Goal: Transaction & Acquisition: Purchase product/service

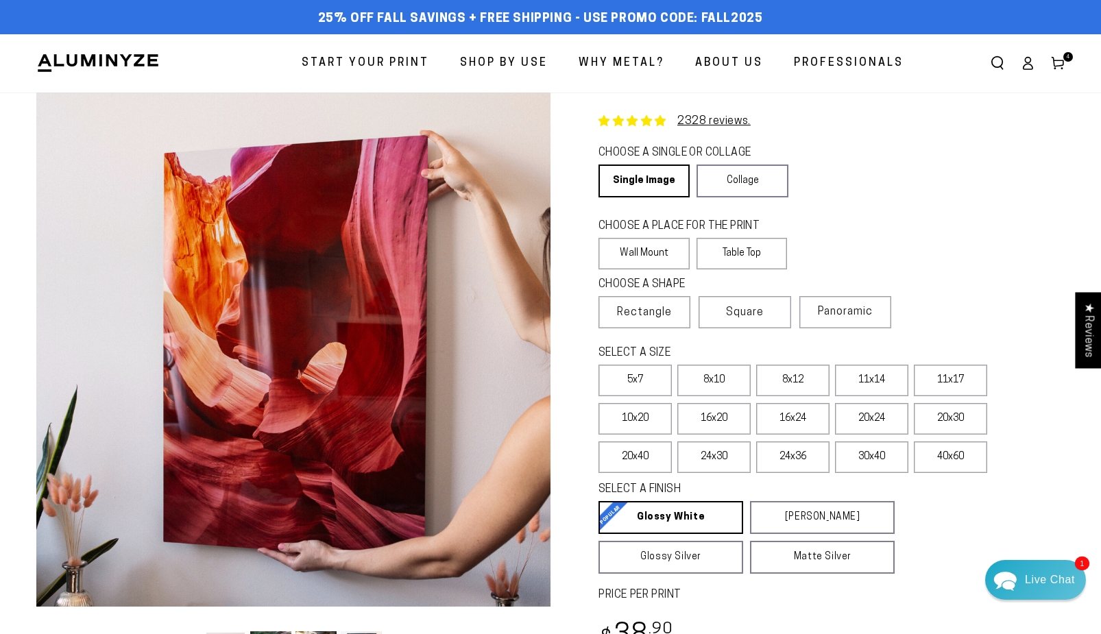
click at [1060, 60] on use at bounding box center [1057, 64] width 12 height 12
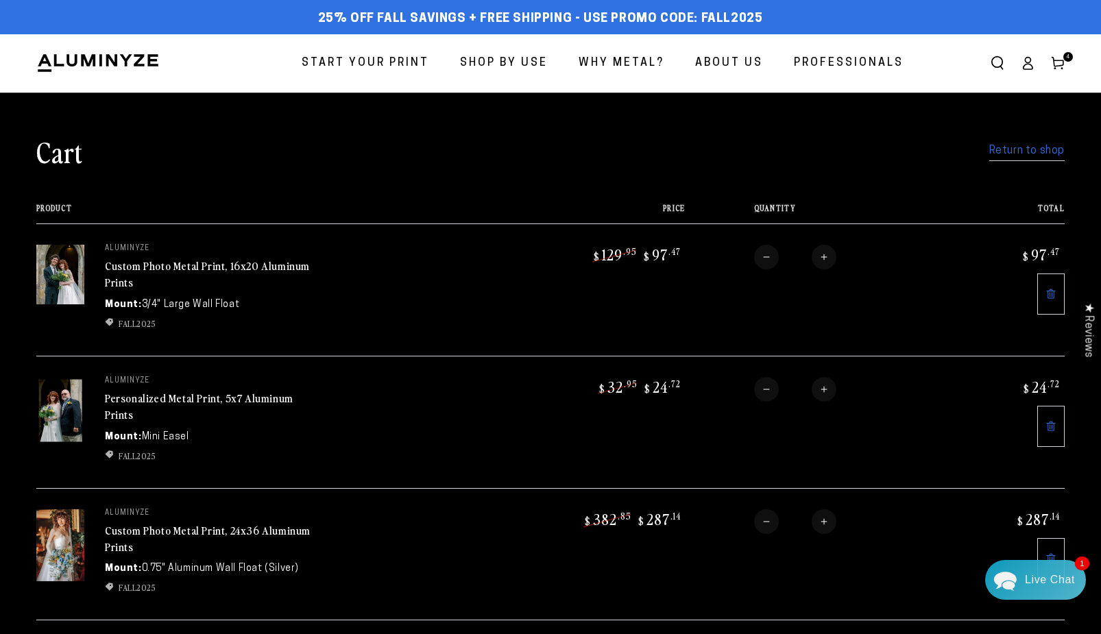
click at [215, 266] on link "Custom Photo Metal Print, 16x20 Aluminum Prints" at bounding box center [207, 274] width 205 height 33
click at [69, 415] on img at bounding box center [60, 410] width 48 height 67
drag, startPoint x: 198, startPoint y: 399, endPoint x: 190, endPoint y: 399, distance: 8.2
click at [197, 399] on link "Personalized Metal Print, 5x7 Aluminum Prints" at bounding box center [199, 406] width 188 height 33
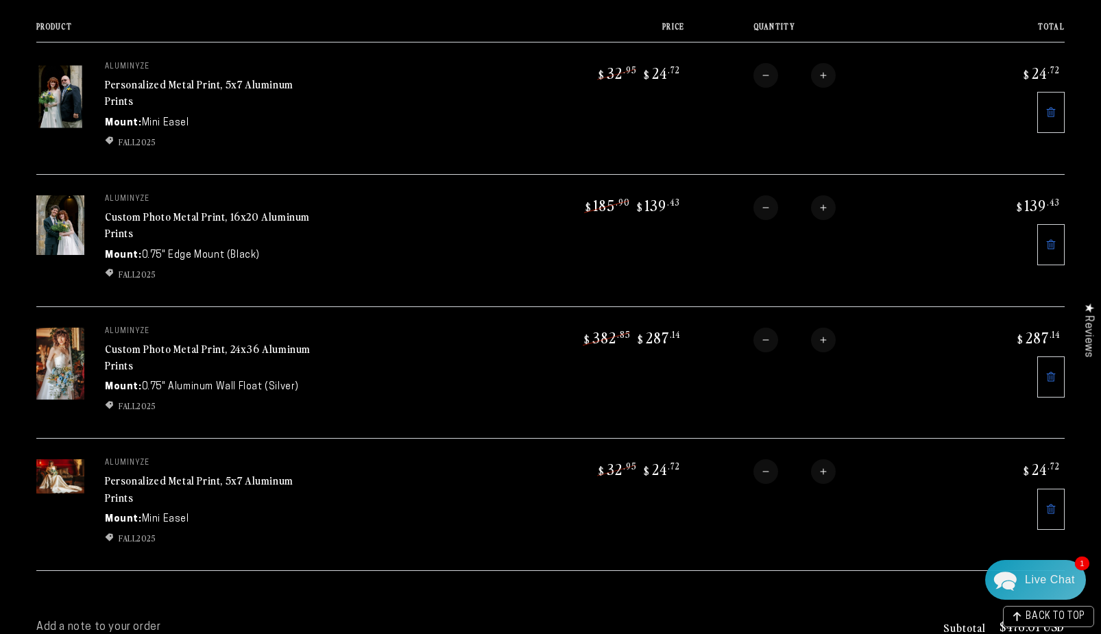
click at [227, 349] on link "Custom Photo Metal Print, 24x36 Aluminum Prints" at bounding box center [208, 357] width 206 height 33
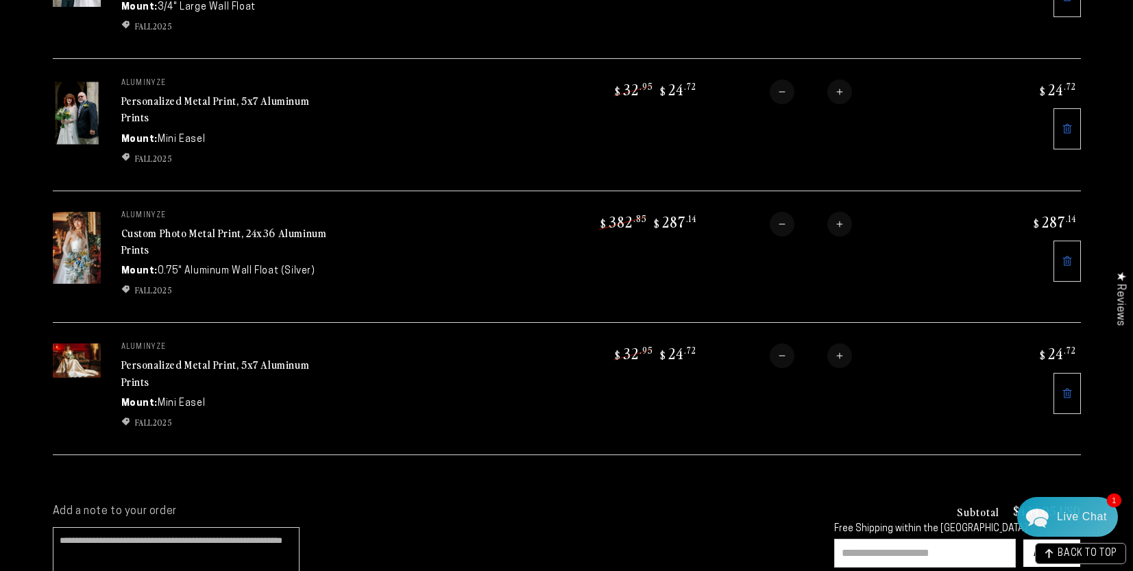
scroll to position [304, 0]
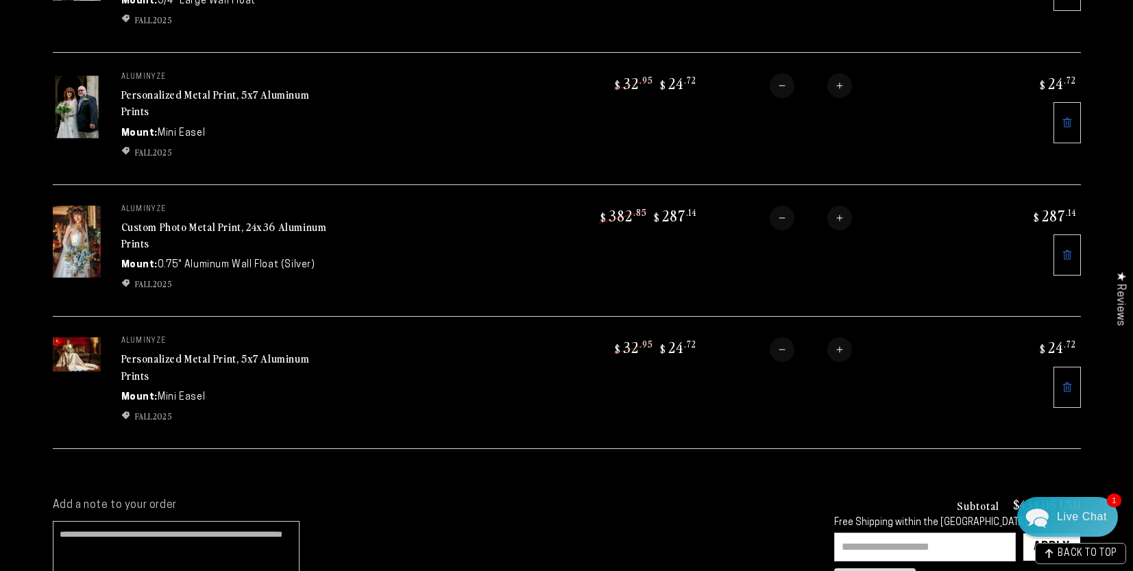
drag, startPoint x: 199, startPoint y: 360, endPoint x: 206, endPoint y: 364, distance: 8.0
click at [199, 360] on link "Personalized Metal Print, 5x7 Aluminum Prints" at bounding box center [215, 366] width 188 height 33
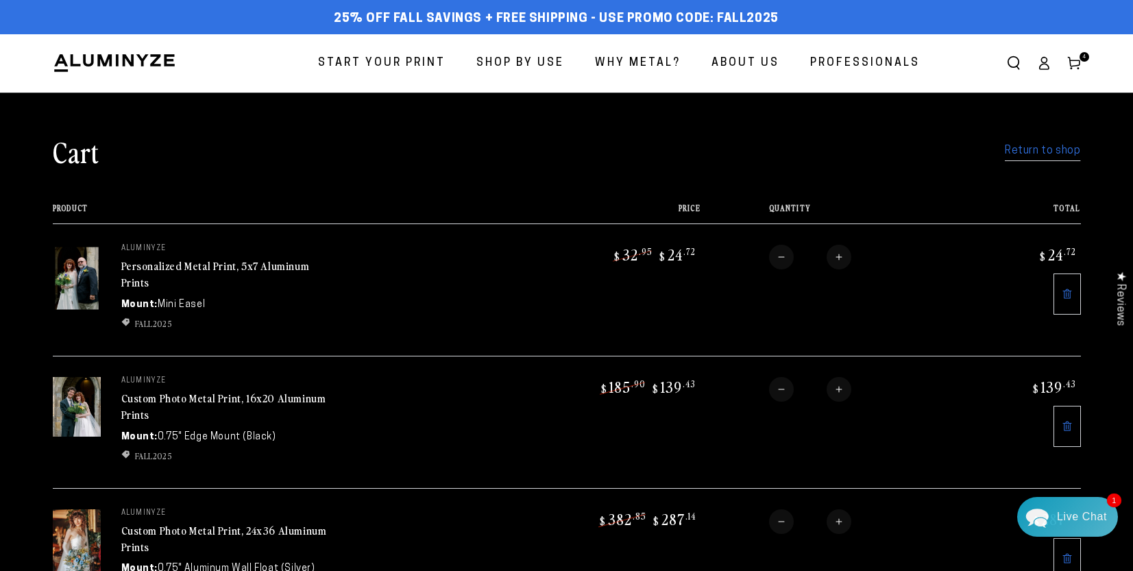
click at [208, 265] on link "Personalized Metal Print, 5x7 Aluminum Prints" at bounding box center [215, 274] width 188 height 33
click at [186, 398] on link "Custom Photo Metal Print, 16x20 Aluminum Prints" at bounding box center [223, 406] width 205 height 33
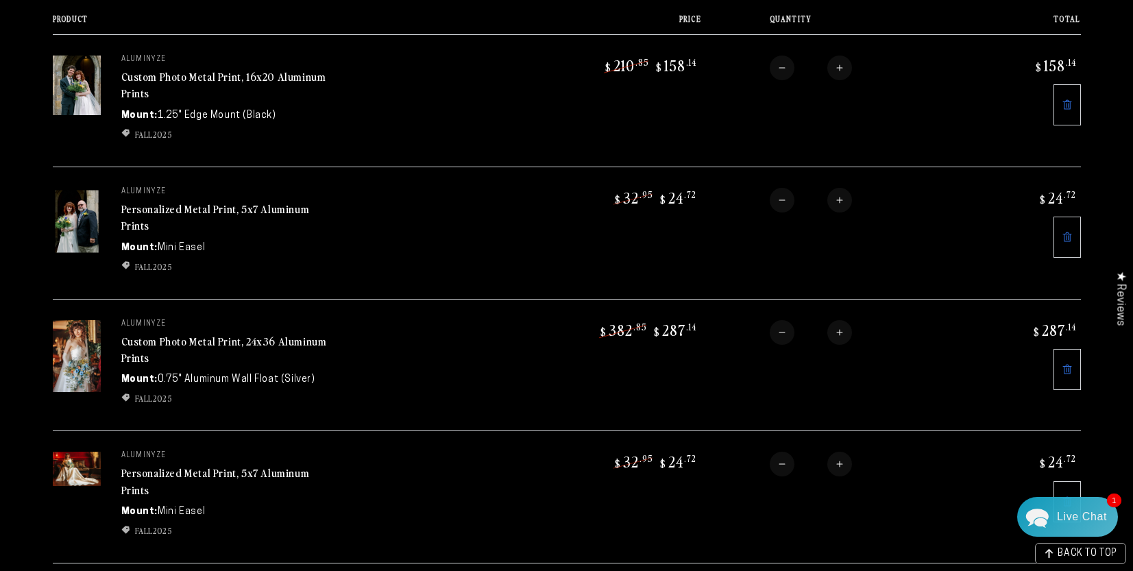
click at [197, 341] on link "Custom Photo Metal Print, 24x36 Aluminum Prints" at bounding box center [224, 349] width 206 height 33
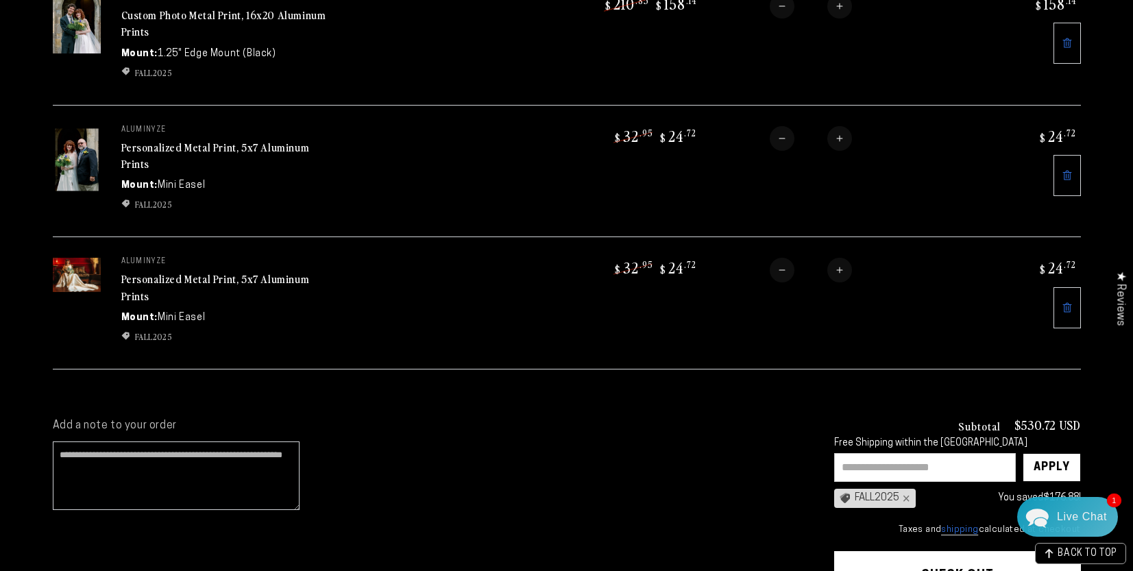
scroll to position [389, 0]
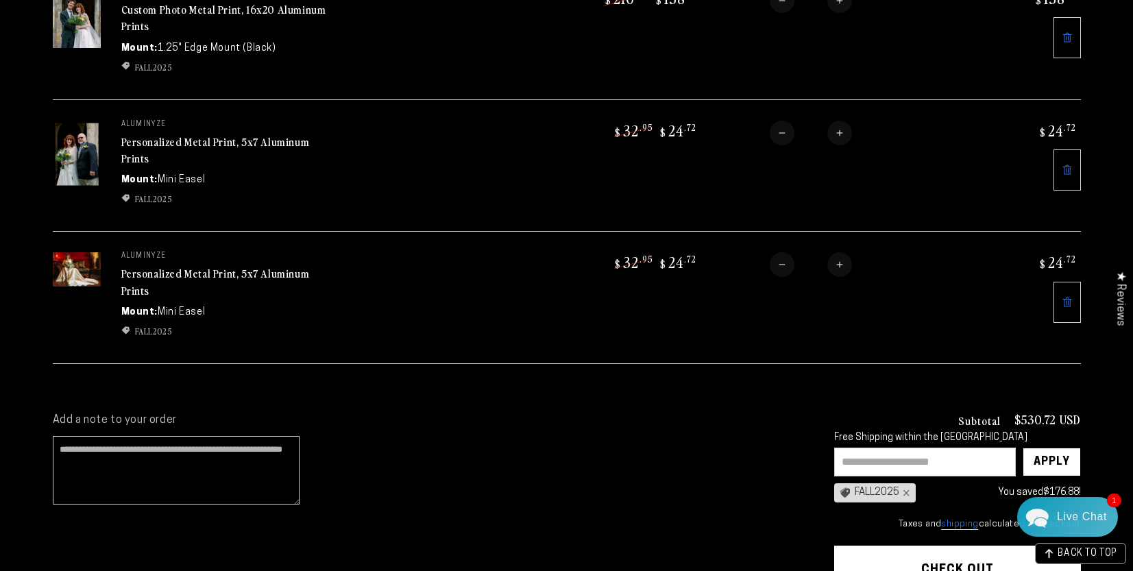
click at [242, 273] on link "Personalized Metal Print, 5x7 Aluminum Prints" at bounding box center [215, 281] width 188 height 33
click at [1070, 301] on icon at bounding box center [1066, 302] width 11 height 11
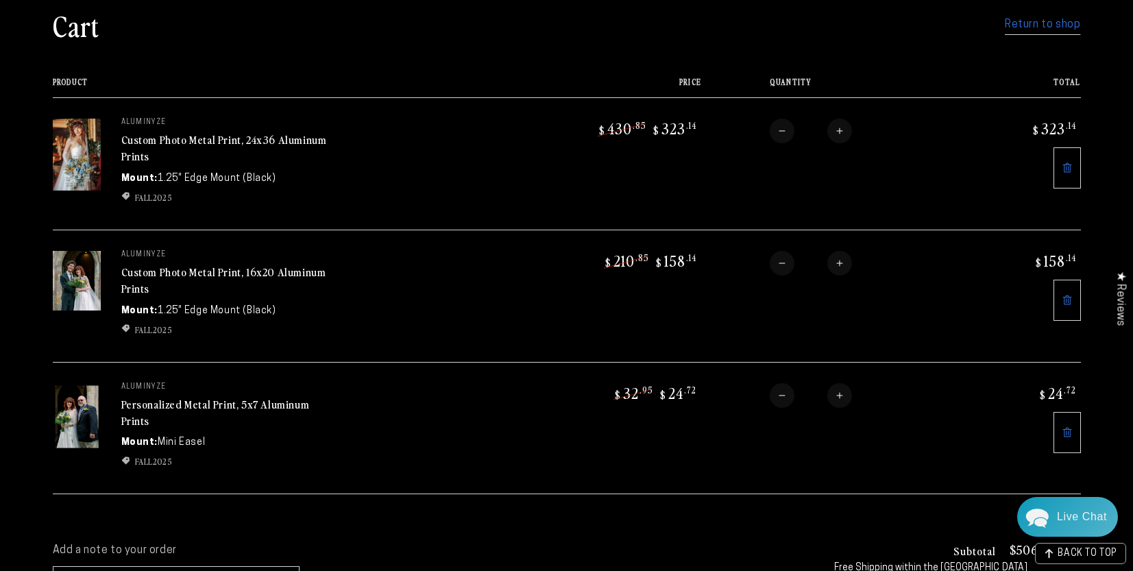
scroll to position [125, 0]
click at [79, 160] on img at bounding box center [77, 155] width 48 height 72
click at [182, 141] on link "Custom Photo Metal Print, 24x36 Aluminum Prints" at bounding box center [224, 148] width 206 height 33
drag, startPoint x: 1059, startPoint y: 23, endPoint x: 1051, endPoint y: 20, distance: 8.3
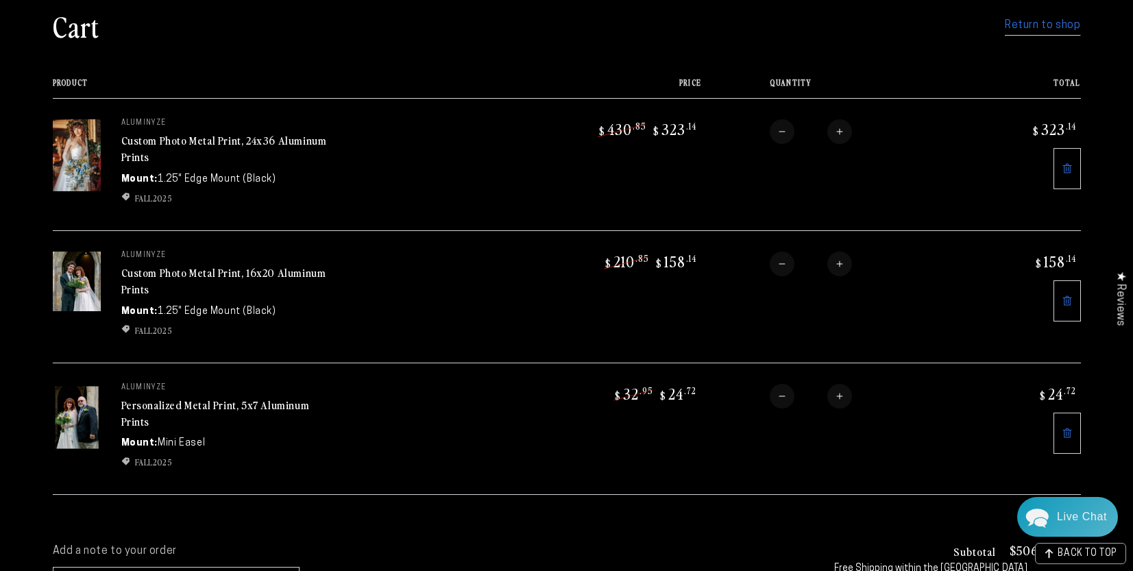
click at [1059, 24] on link "Return to shop" at bounding box center [1042, 26] width 75 height 20
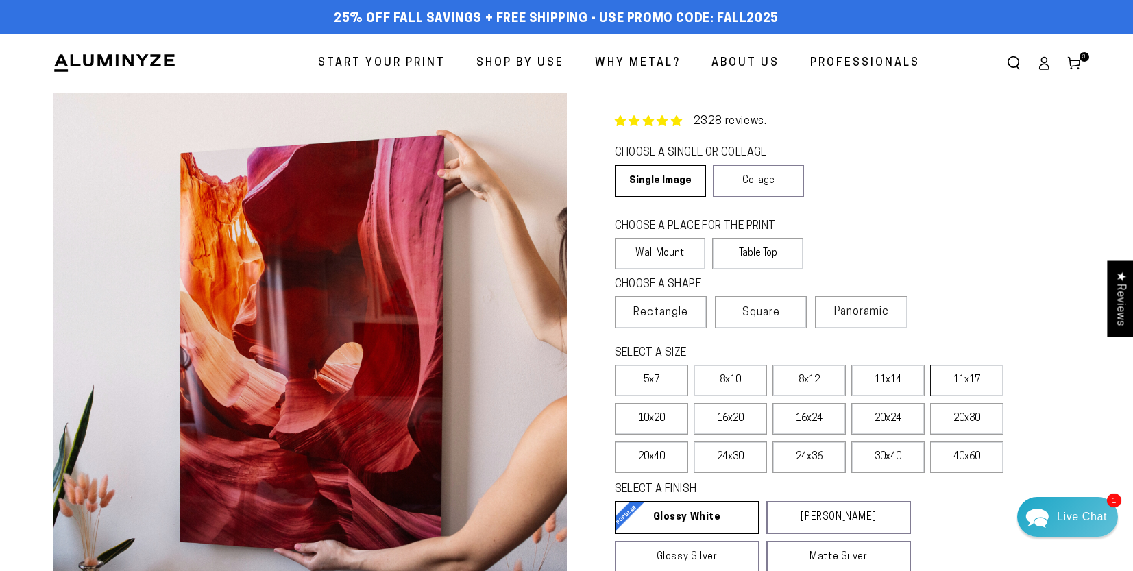
click at [960, 378] on label "11x17" at bounding box center [966, 381] width 73 height 32
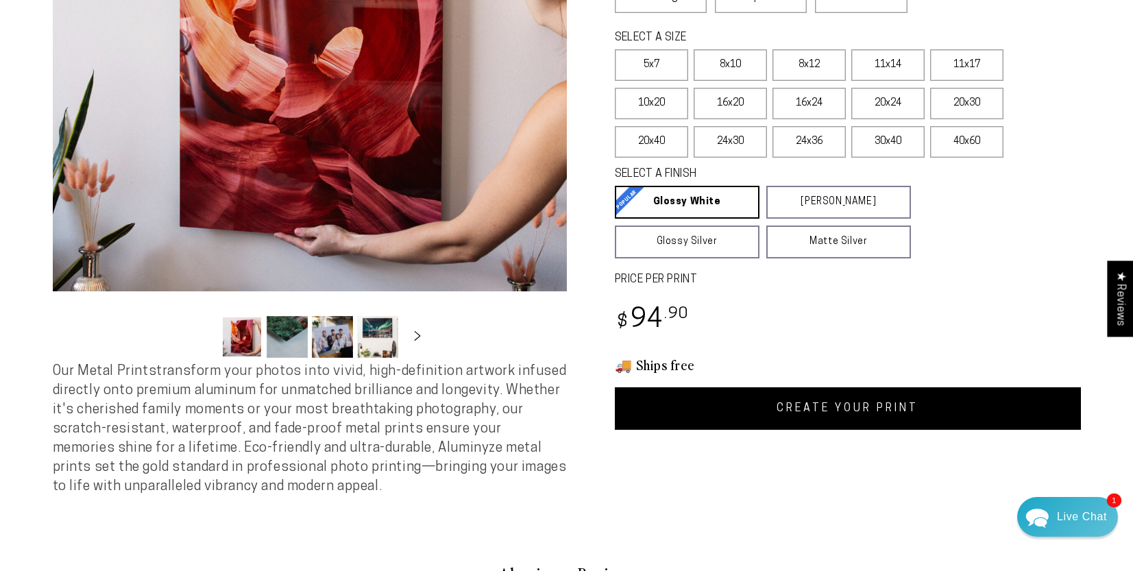
scroll to position [345, 0]
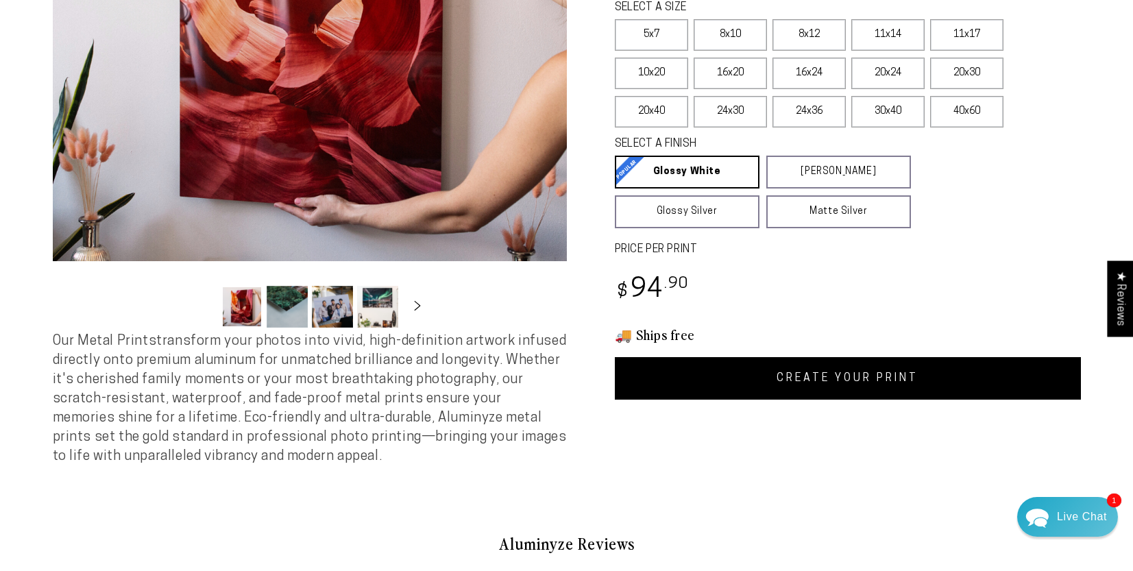
click at [859, 377] on link "CREATE YOUR PRINT" at bounding box center [848, 378] width 466 height 42
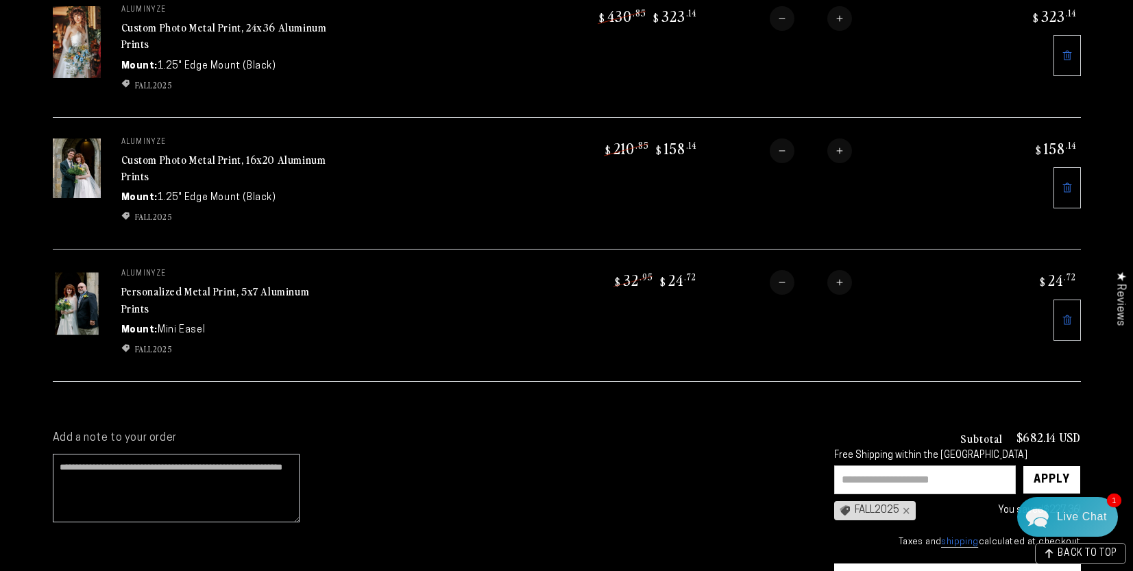
scroll to position [382, 0]
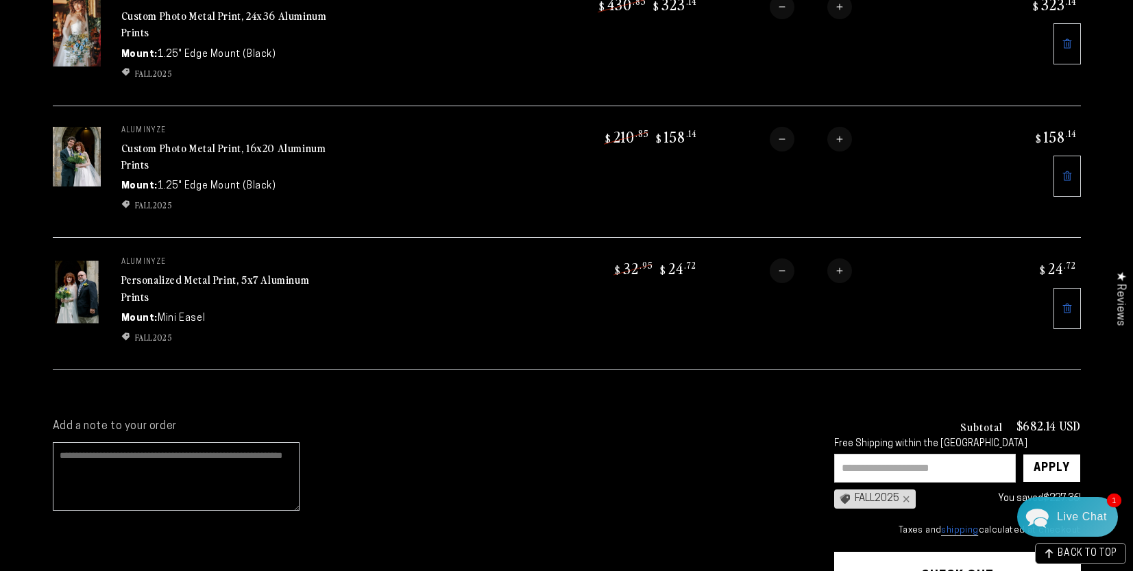
click at [74, 461] on textarea "Add a note to your order" at bounding box center [176, 476] width 247 height 69
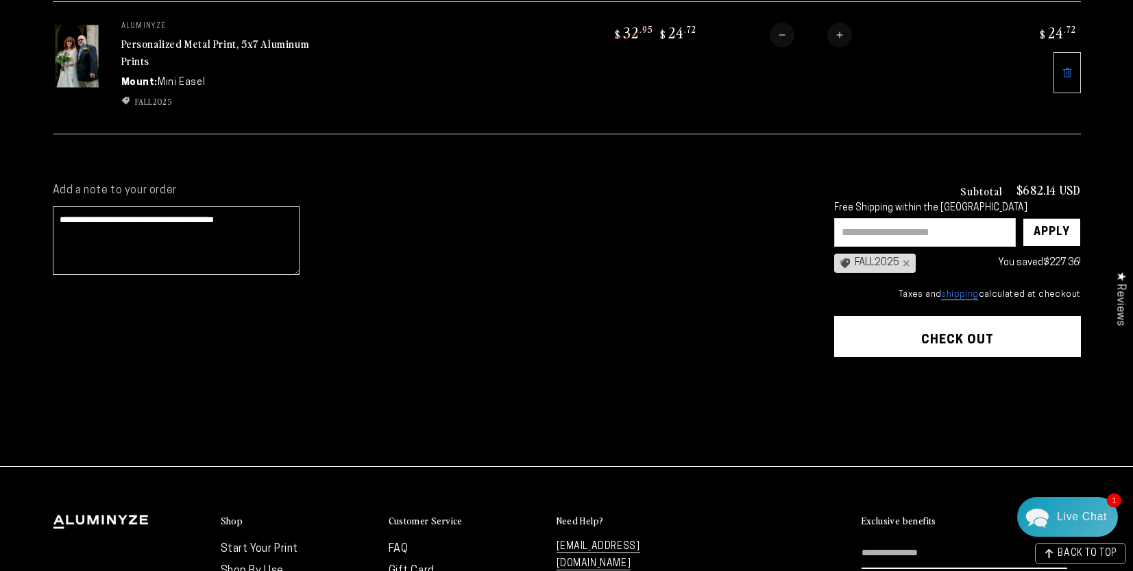
scroll to position [595, 0]
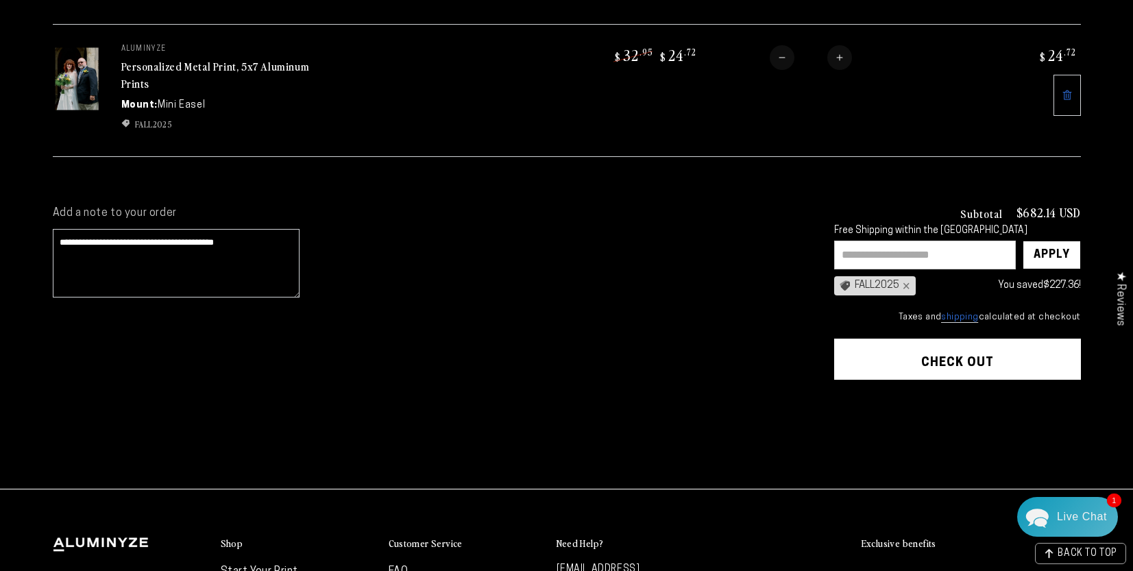
type textarea "**********"
click at [868, 249] on input "text" at bounding box center [925, 255] width 182 height 29
paste input "*******"
type input "*******"
drag, startPoint x: 1053, startPoint y: 251, endPoint x: 1026, endPoint y: 275, distance: 35.9
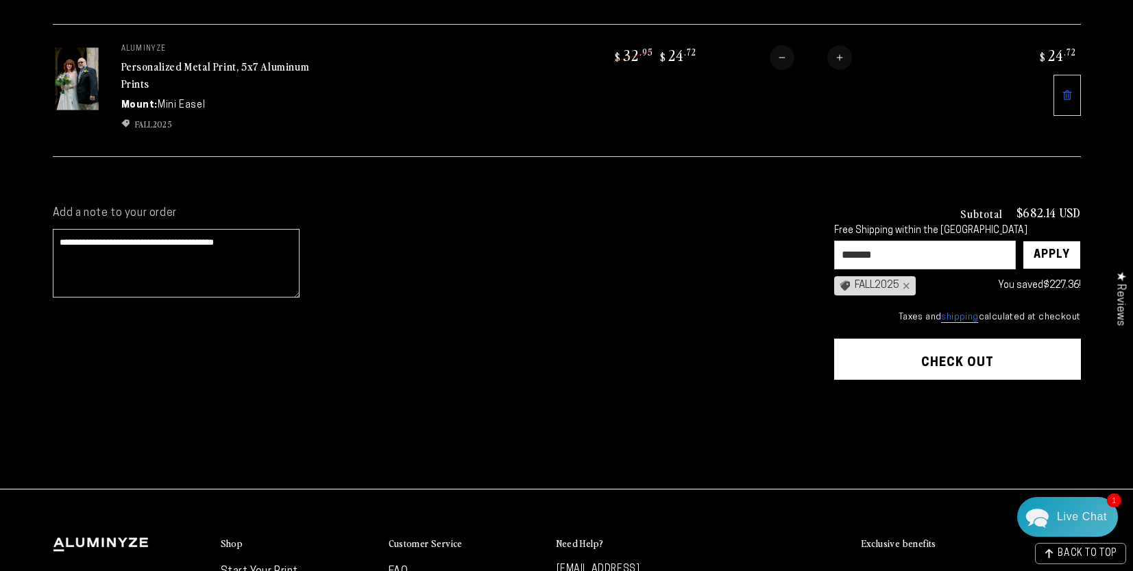
click at [1053, 251] on div "Apply" at bounding box center [1051, 254] width 36 height 27
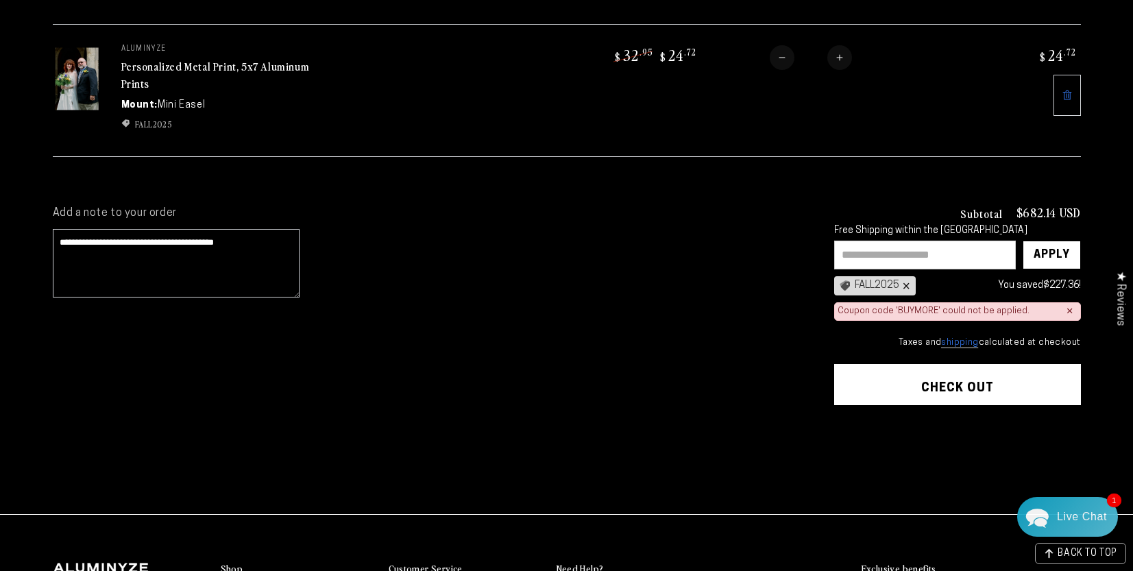
click at [906, 284] on div "×" at bounding box center [904, 285] width 11 height 11
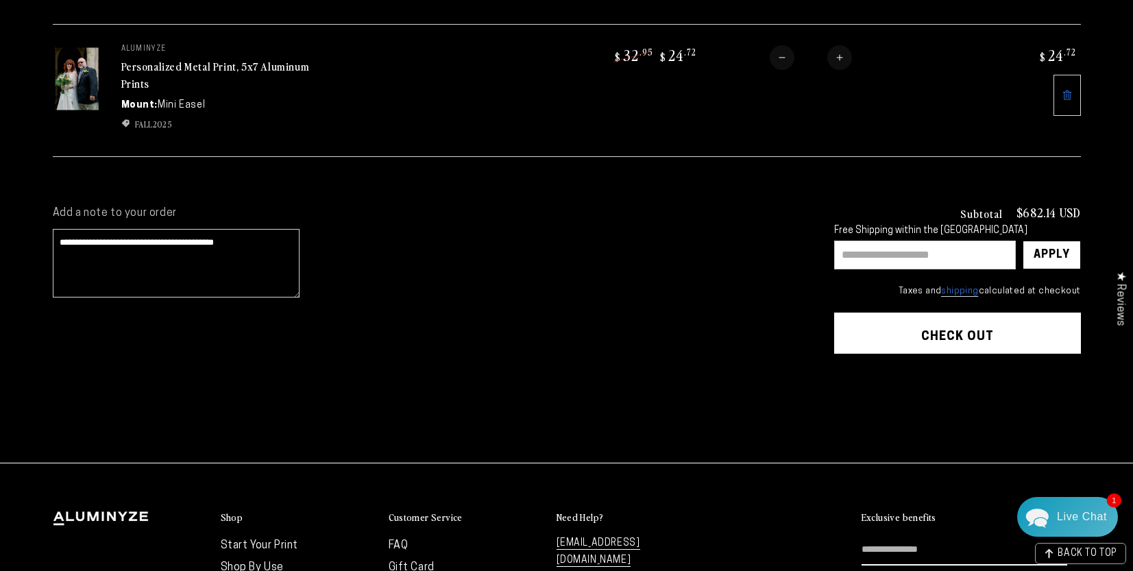
click at [862, 256] on input "text" at bounding box center [925, 255] width 182 height 29
paste input "*******"
type input "*******"
click at [1065, 254] on div "Apply" at bounding box center [1051, 254] width 36 height 27
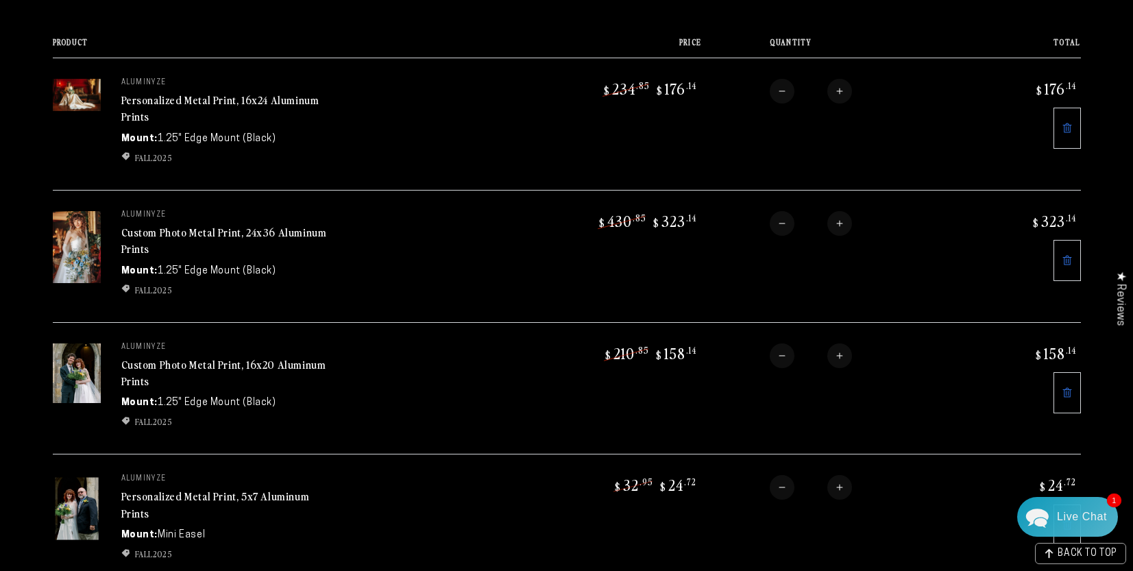
scroll to position [0, 0]
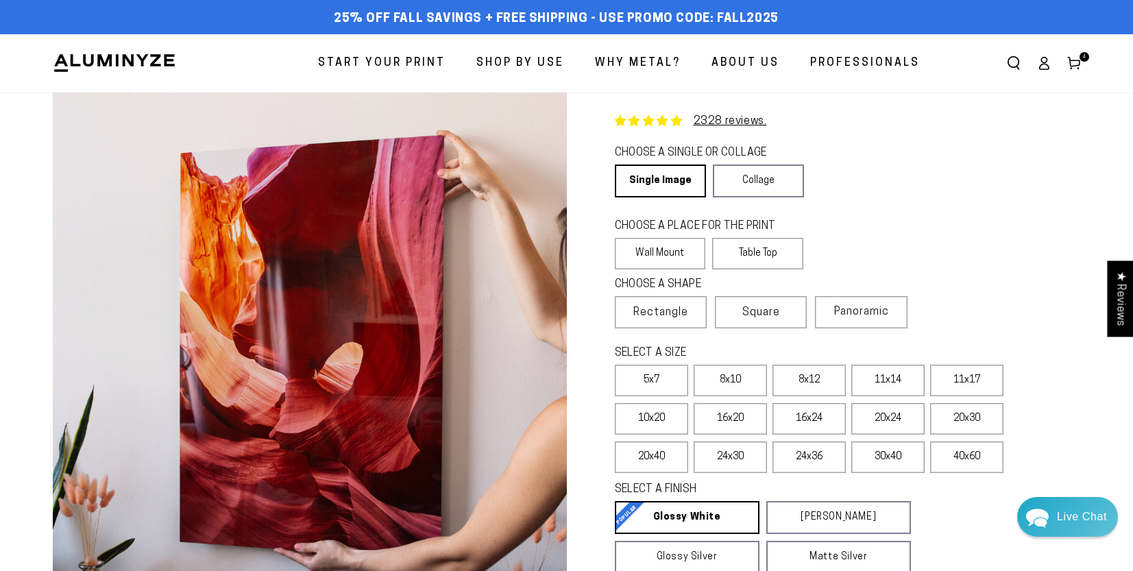
click at [1084, 64] on link "Cart 4 4 items" at bounding box center [1074, 63] width 30 height 30
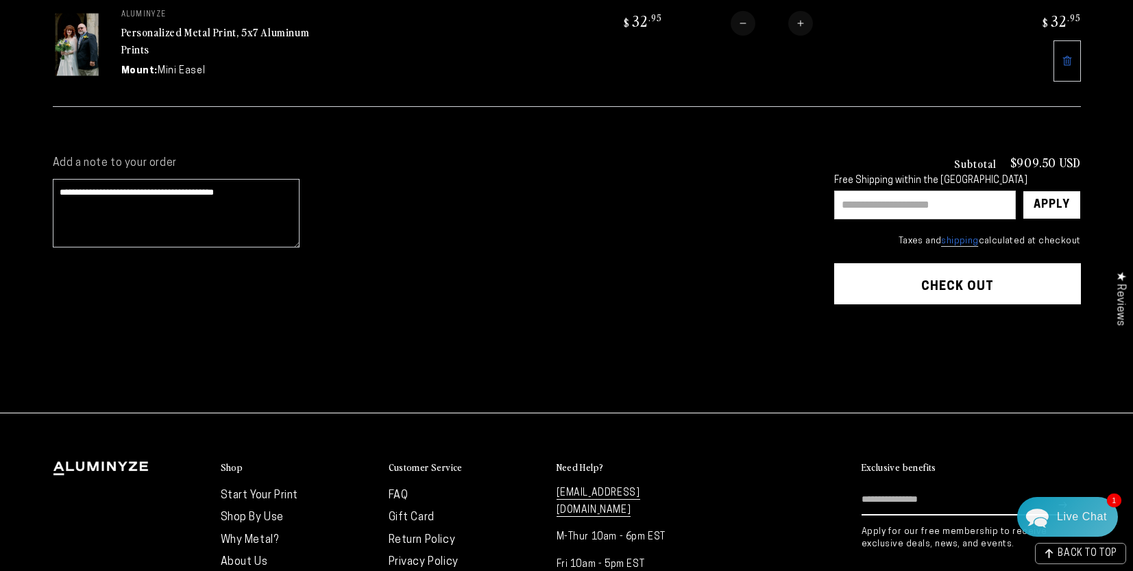
click at [870, 201] on input "text" at bounding box center [925, 205] width 182 height 29
paste input "*******"
click at [1061, 199] on div "Apply" at bounding box center [1051, 204] width 36 height 27
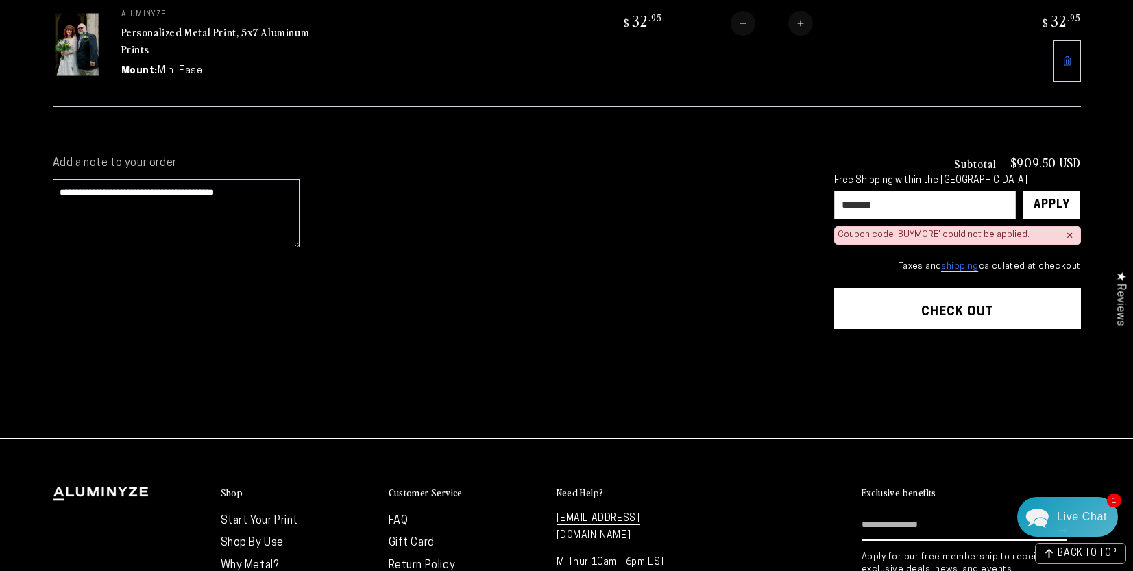
click at [1051, 231] on div "× Coupon code 'BUYMORE' could not be applied." at bounding box center [957, 235] width 247 height 19
click at [1069, 234] on div "×" at bounding box center [1069, 235] width 7 height 11
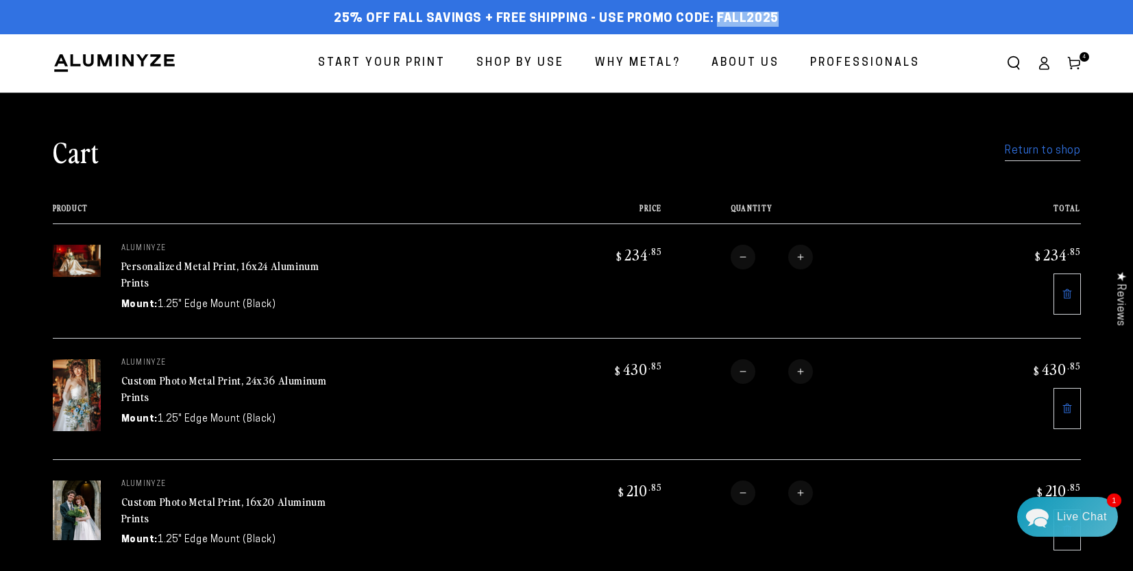
drag, startPoint x: 717, startPoint y: 16, endPoint x: 774, endPoint y: 15, distance: 56.9
click at [774, 15] on div "25% off FALL Savings + Free Shipping - Use Promo Code: FALL2025 25% OFF - Code:…" at bounding box center [556, 19] width 1007 height 25
copy span "FALL2025"
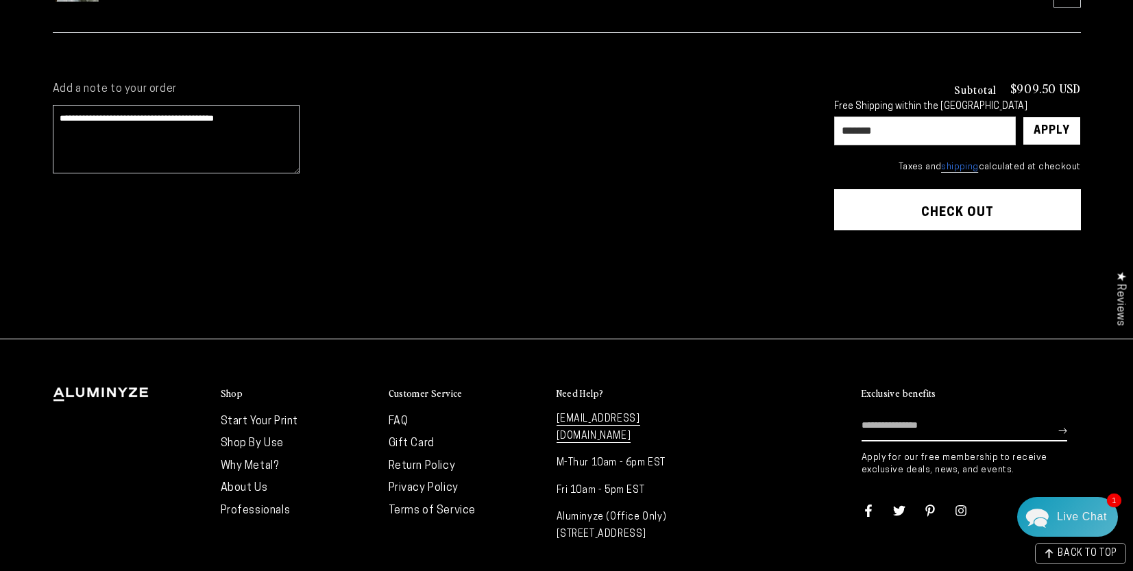
scroll to position [685, 0]
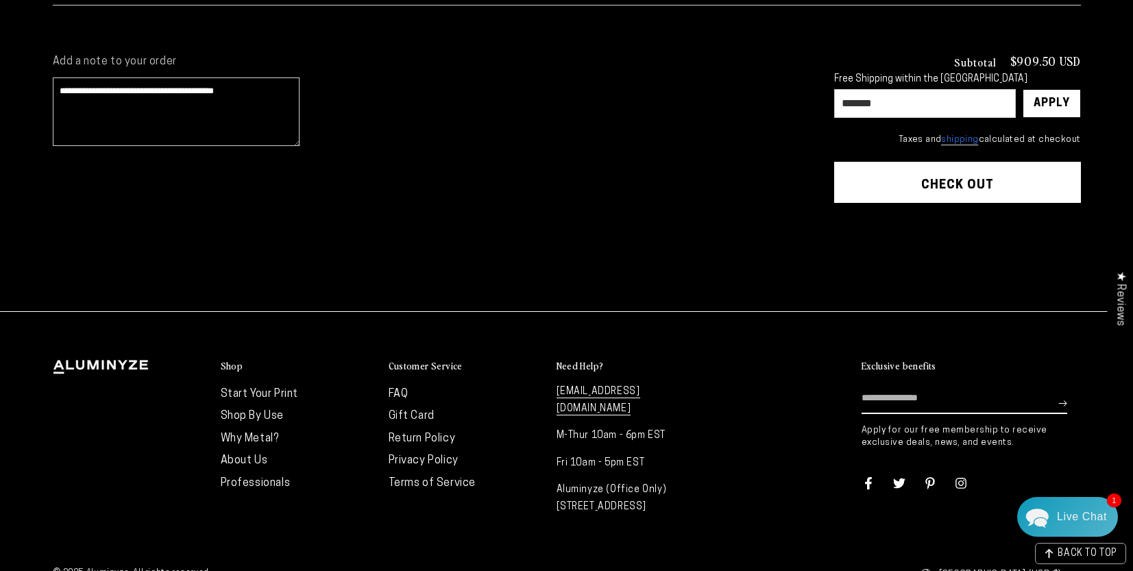
drag, startPoint x: 919, startPoint y: 101, endPoint x: 818, endPoint y: 100, distance: 101.4
click at [818, 100] on div "**********" at bounding box center [567, 171] width 1028 height 232
paste input "*"
type input "********"
click at [1042, 101] on div "Apply" at bounding box center [1051, 103] width 36 height 27
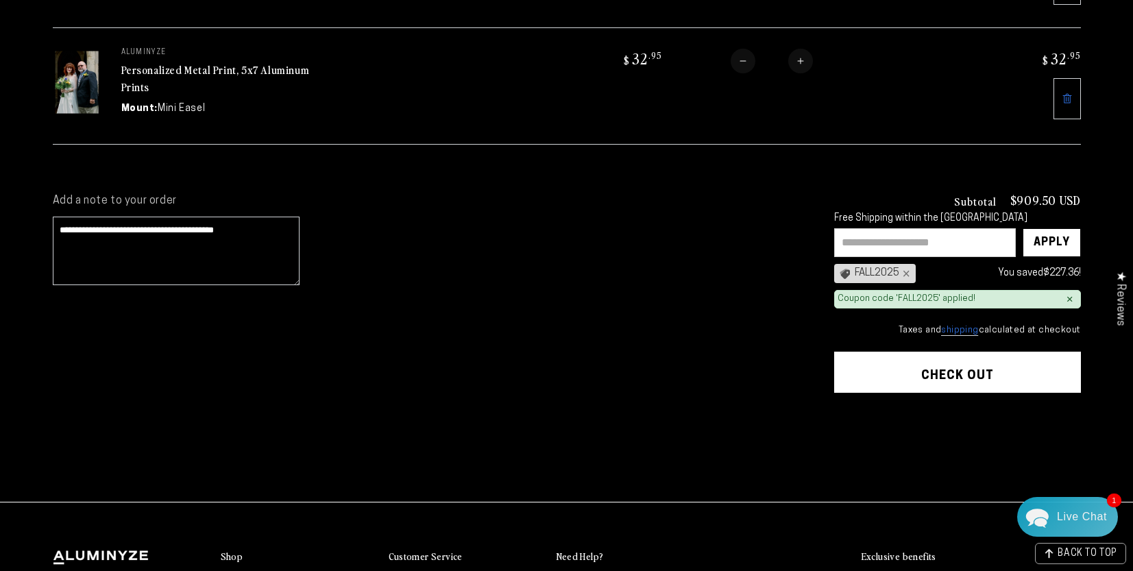
scroll to position [550, 0]
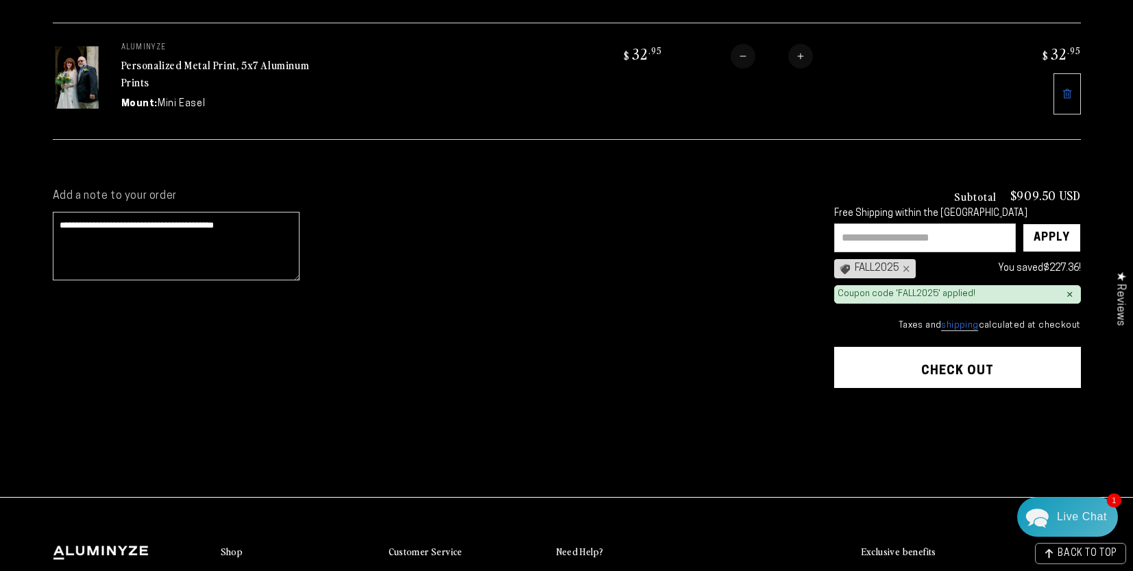
click at [955, 371] on button "Check out" at bounding box center [957, 367] width 247 height 41
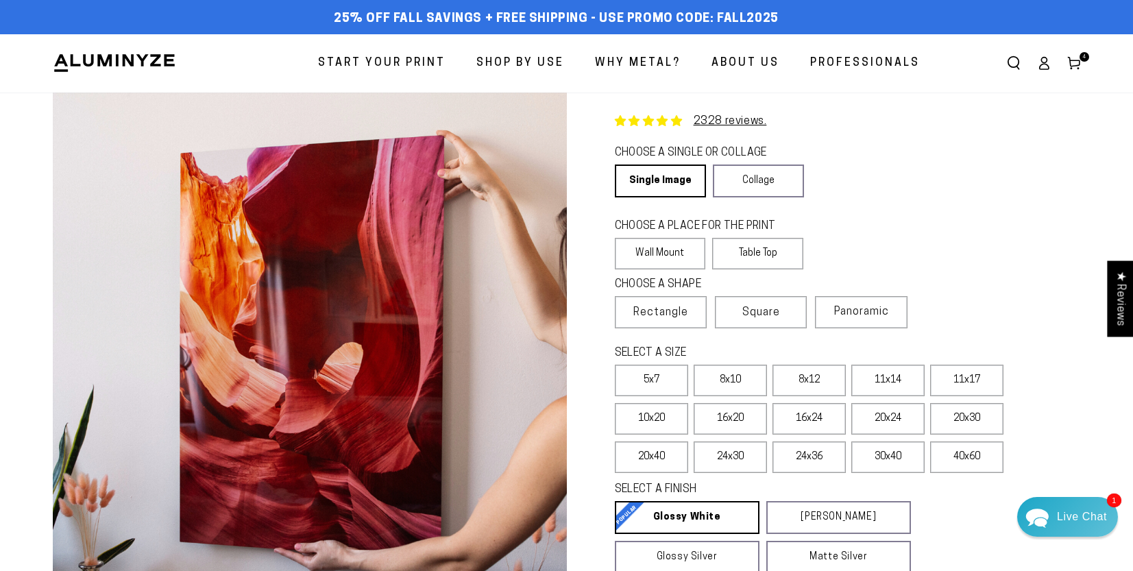
click at [1078, 59] on icon at bounding box center [1074, 63] width 14 height 14
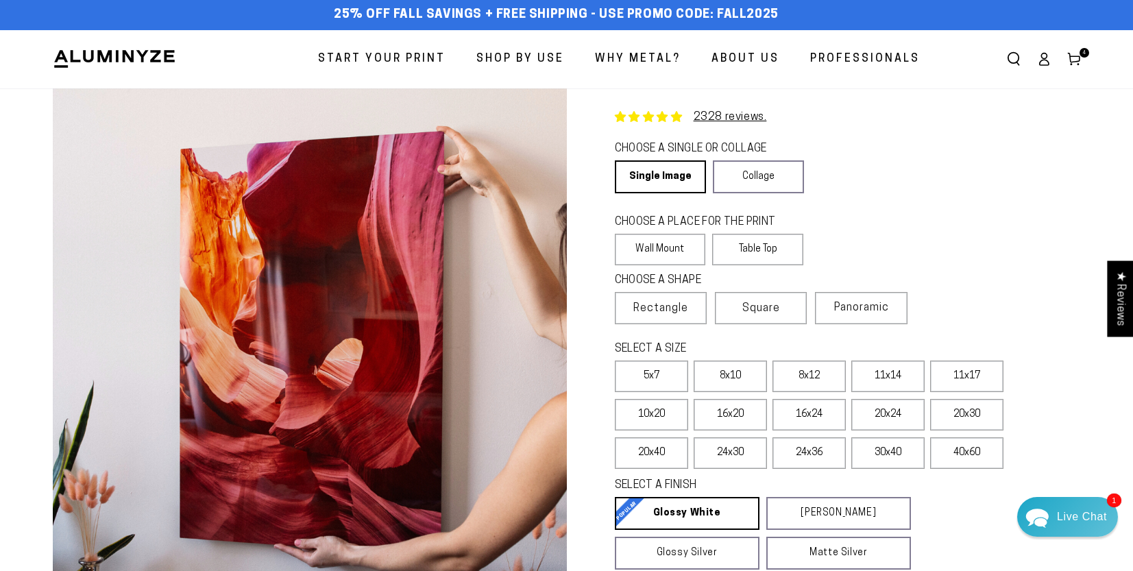
scroll to position [8, 0]
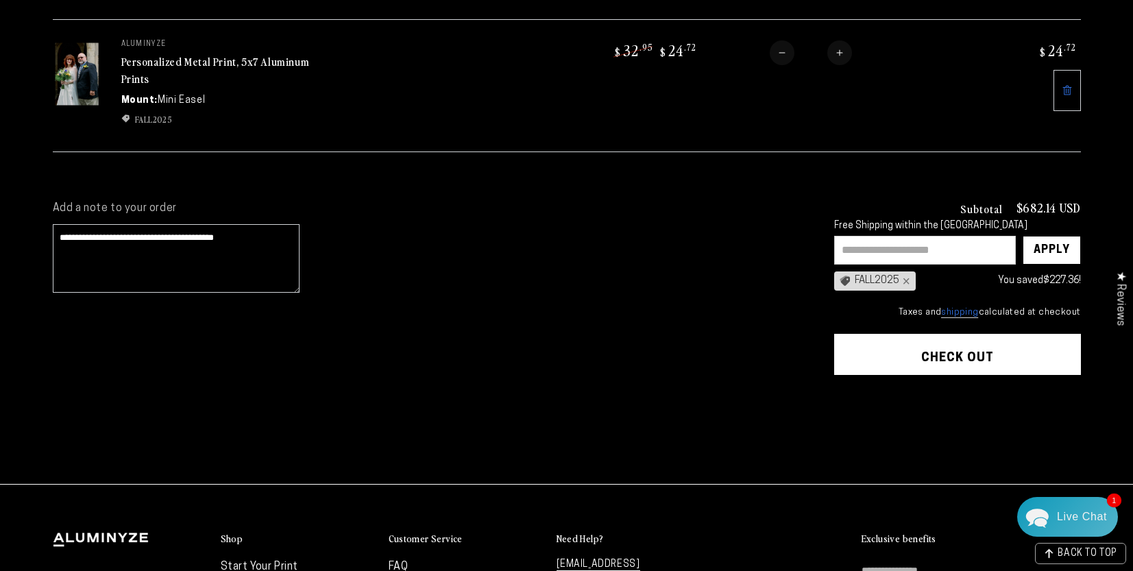
click at [933, 353] on button "Check out" at bounding box center [957, 354] width 247 height 41
